Goal: Task Accomplishment & Management: Use online tool/utility

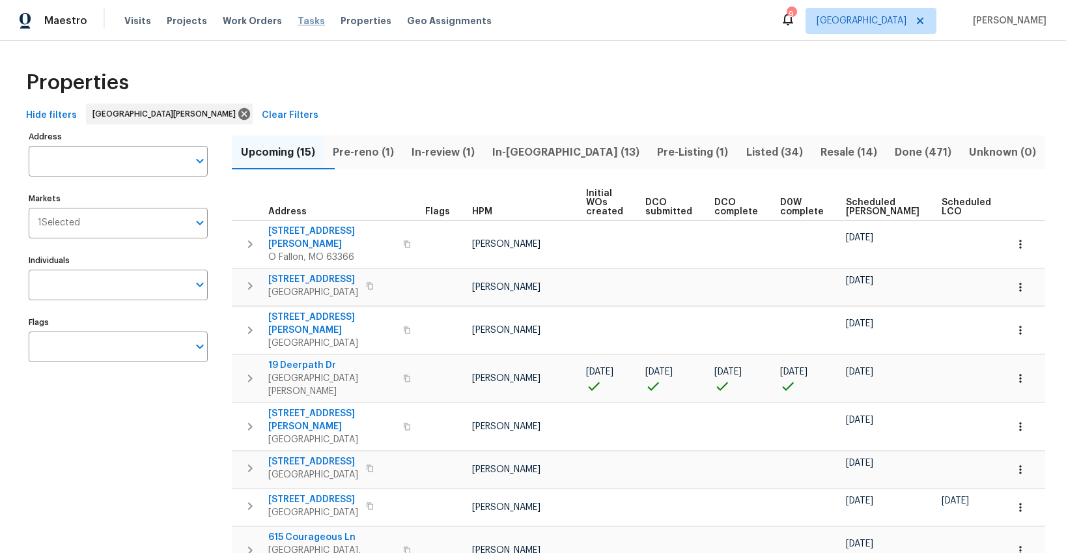
click at [297, 20] on span "Tasks" at bounding box center [310, 20] width 27 height 9
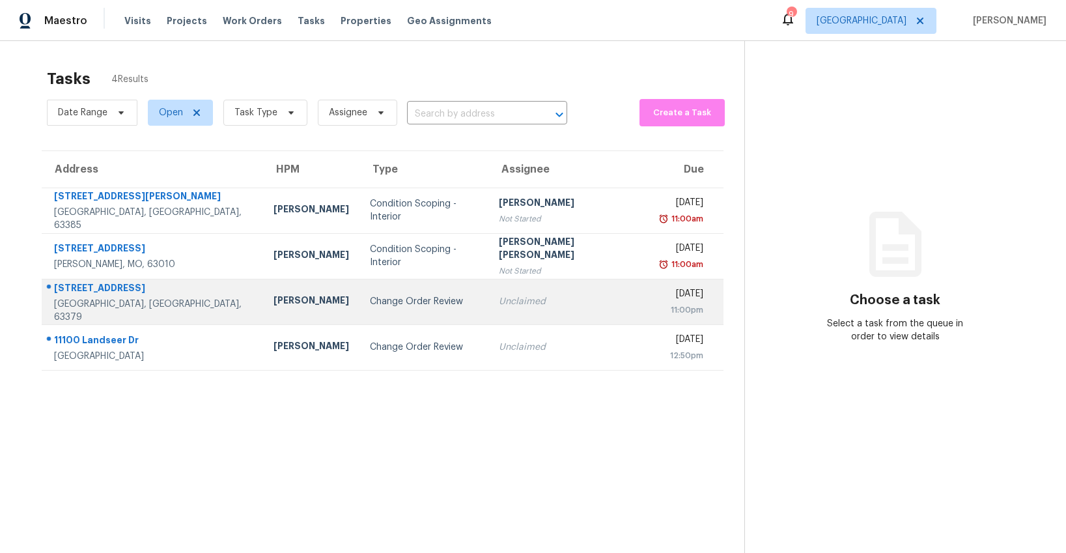
click at [376, 305] on div "Change Order Review" at bounding box center [424, 301] width 108 height 13
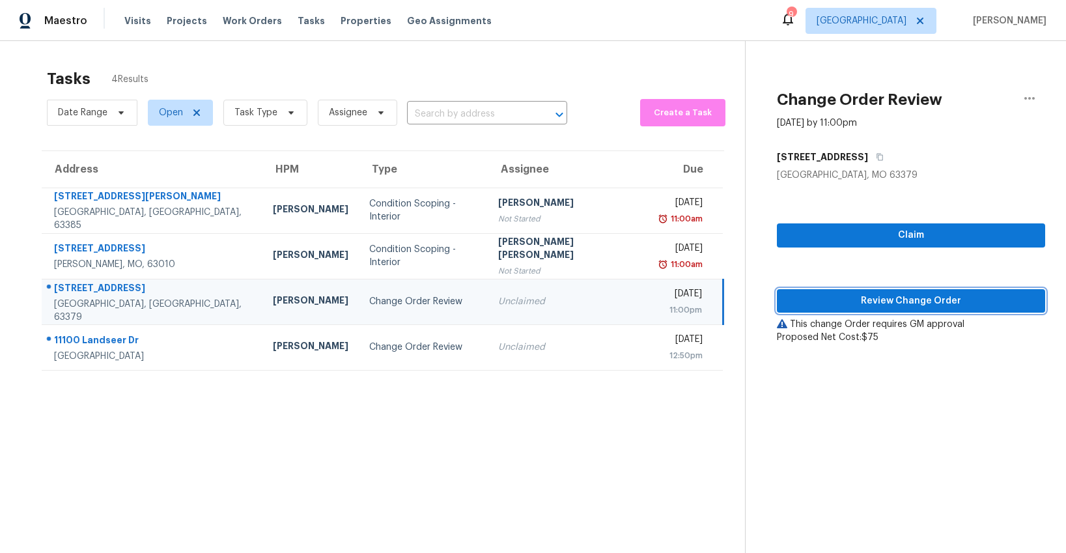
click at [892, 303] on span "Review Change Order" at bounding box center [910, 301] width 247 height 16
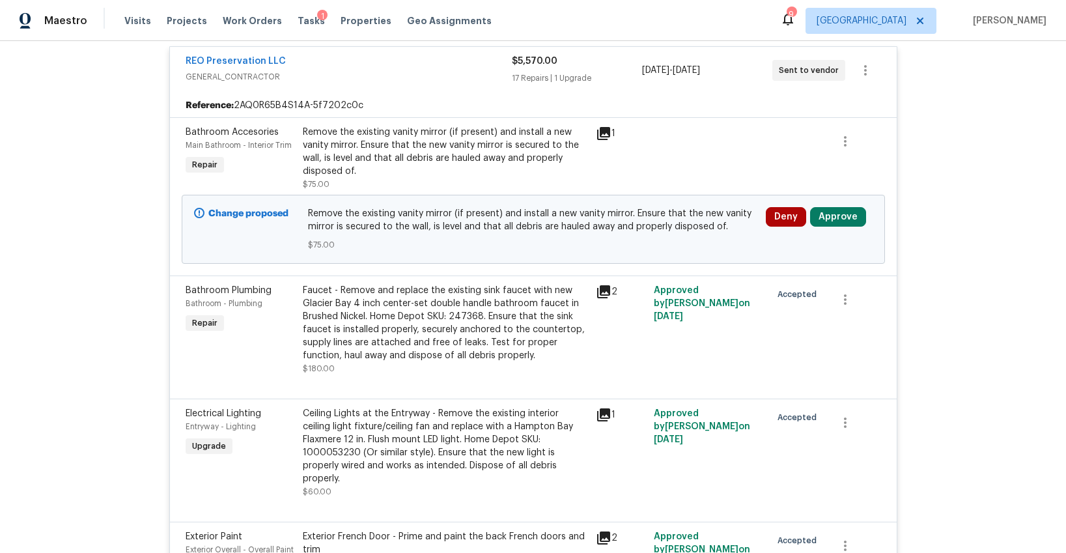
scroll to position [460, 0]
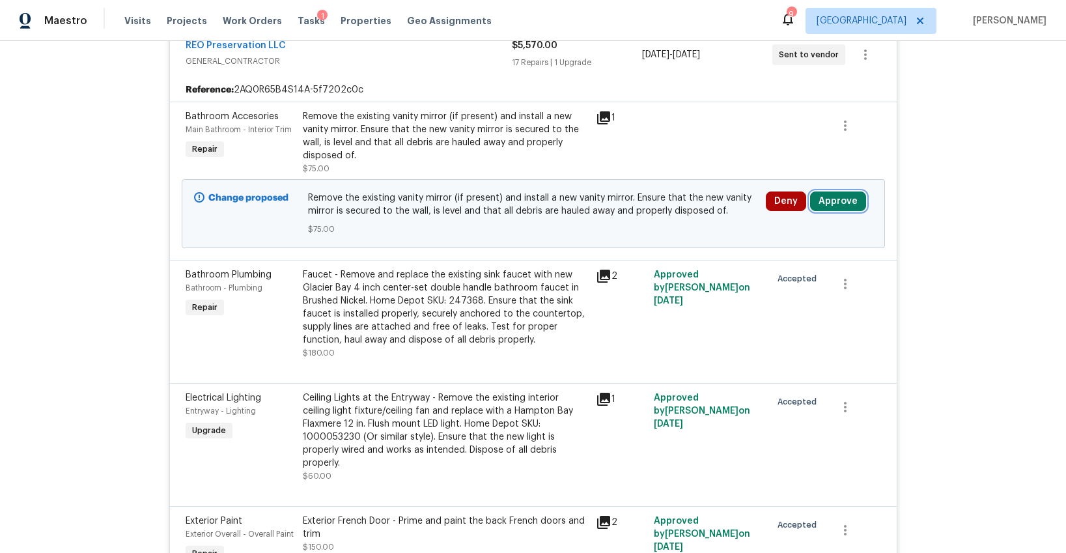
click at [818, 203] on button "Approve" at bounding box center [838, 201] width 56 height 20
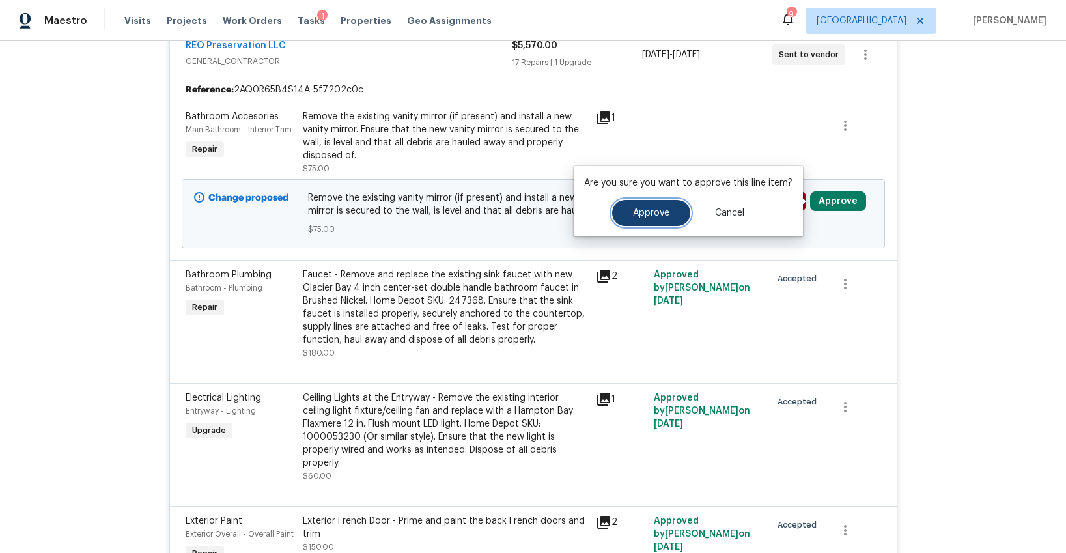
click at [653, 208] on span "Approve" at bounding box center [651, 213] width 36 height 10
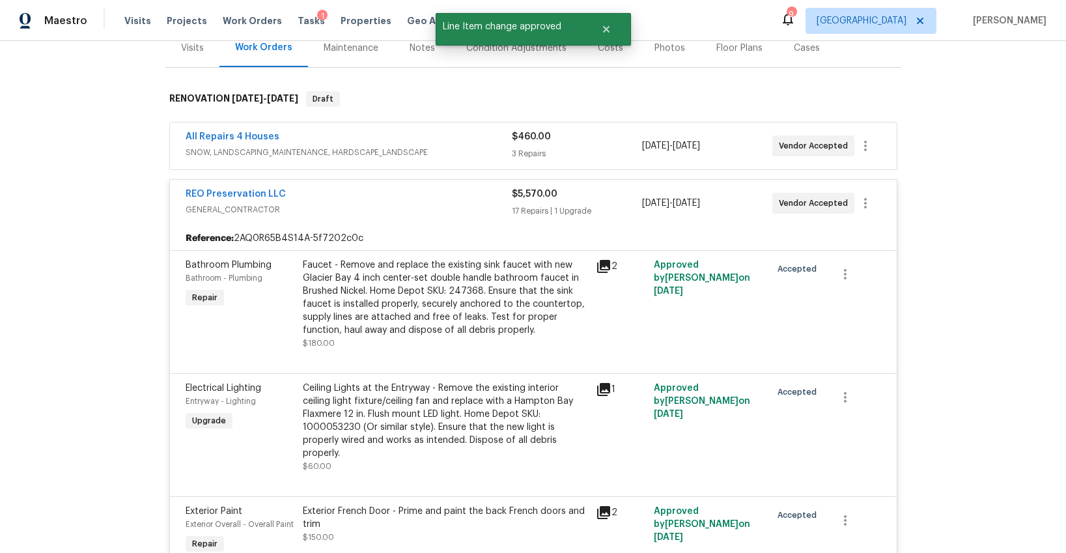
scroll to position [0, 0]
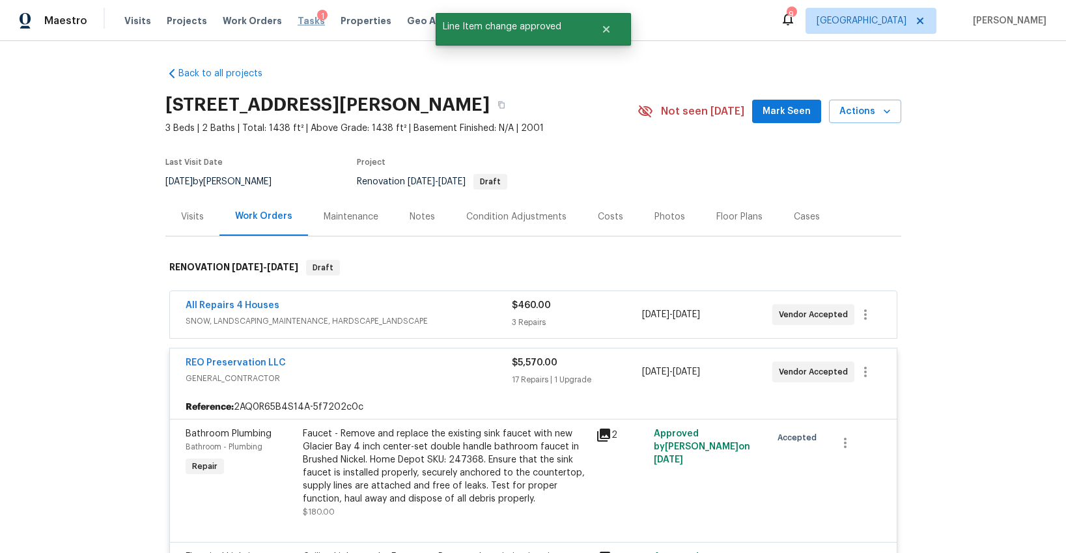
click at [297, 22] on span "Tasks" at bounding box center [310, 20] width 27 height 9
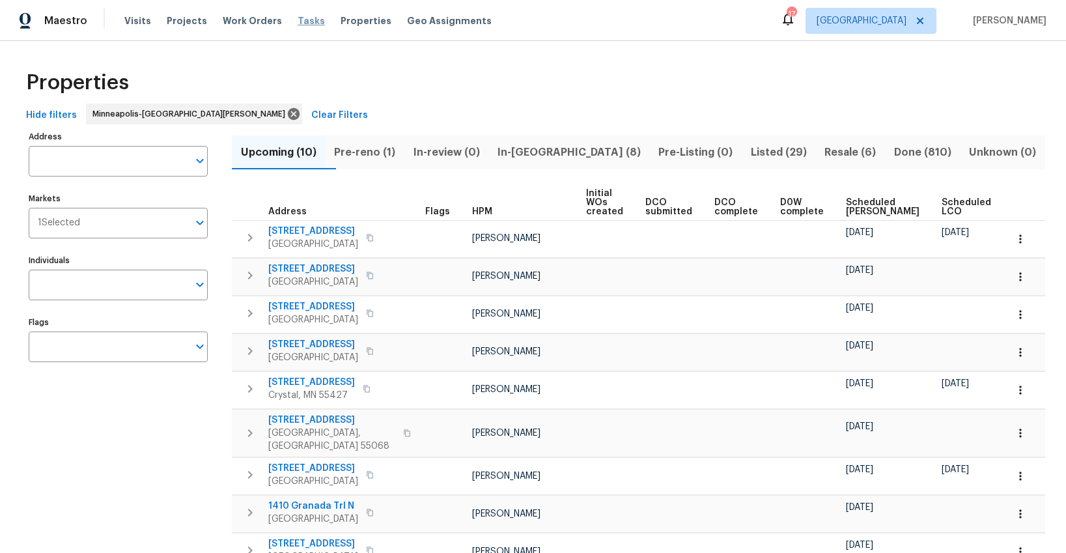
click at [297, 19] on span "Tasks" at bounding box center [310, 20] width 27 height 9
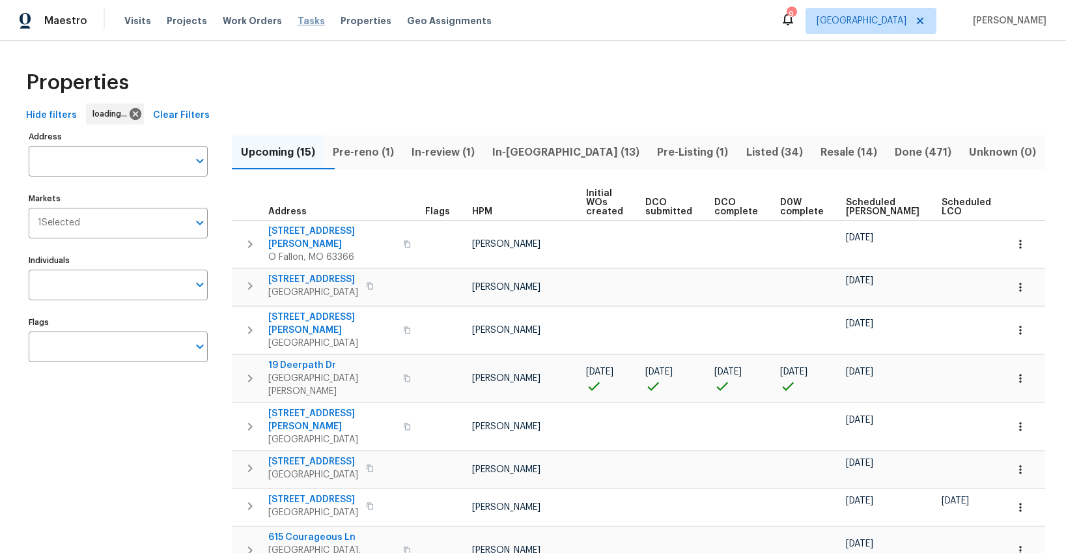
click at [300, 19] on span "Tasks" at bounding box center [310, 20] width 27 height 9
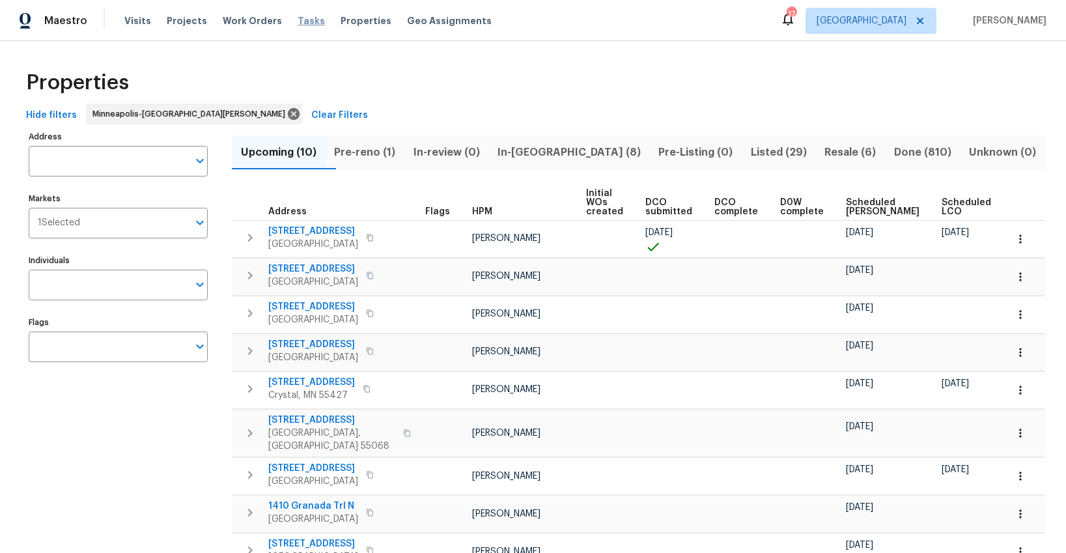
click at [297, 20] on span "Tasks" at bounding box center [310, 20] width 27 height 9
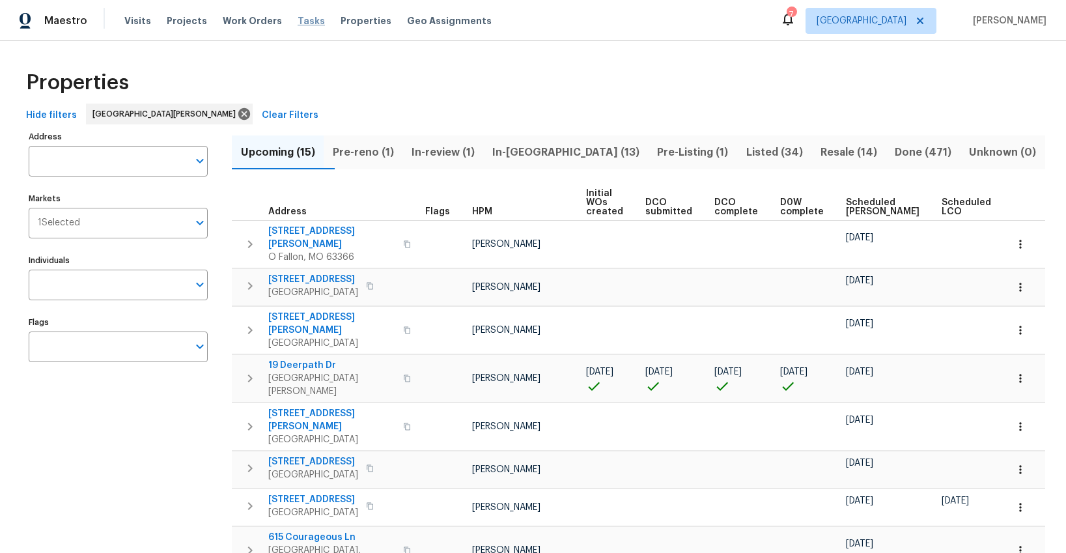
click at [297, 22] on span "Tasks" at bounding box center [310, 20] width 27 height 9
